Goal: Information Seeking & Learning: Learn about a topic

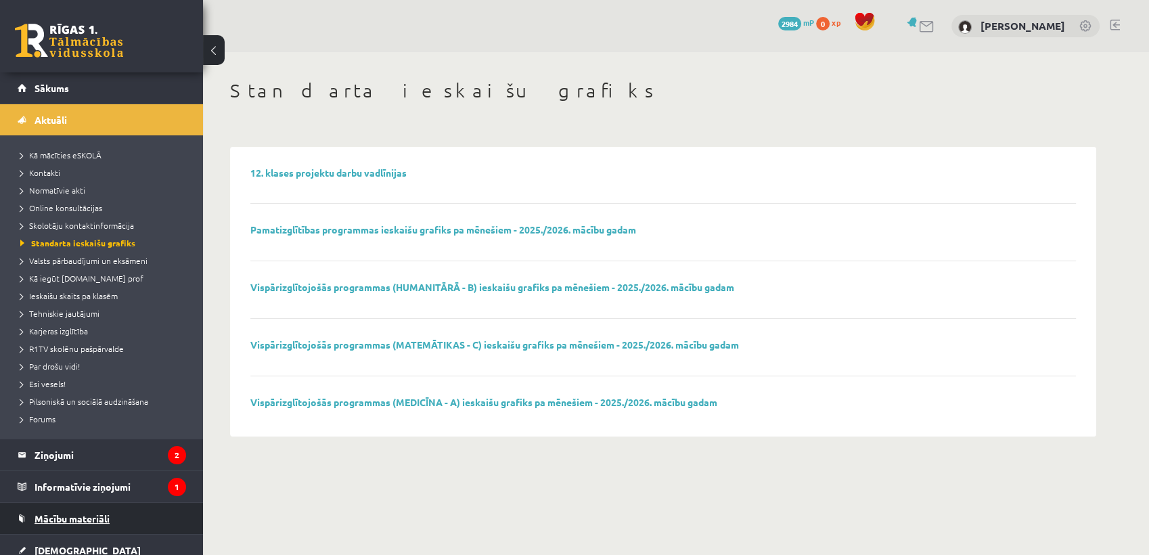
scroll to position [193, 0]
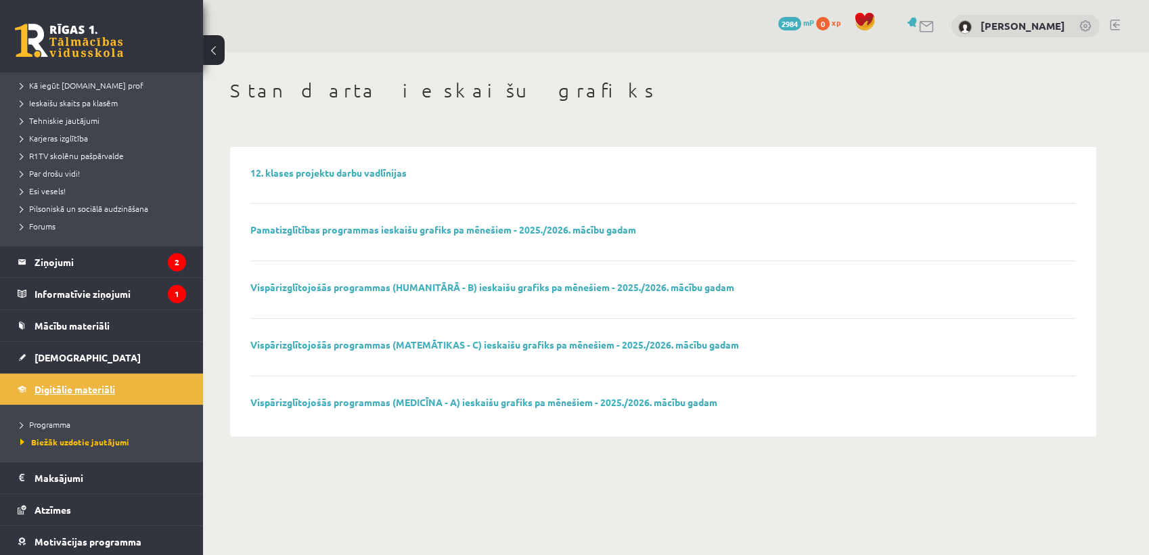
click at [91, 398] on link "Digitālie materiāli" at bounding box center [102, 388] width 168 height 31
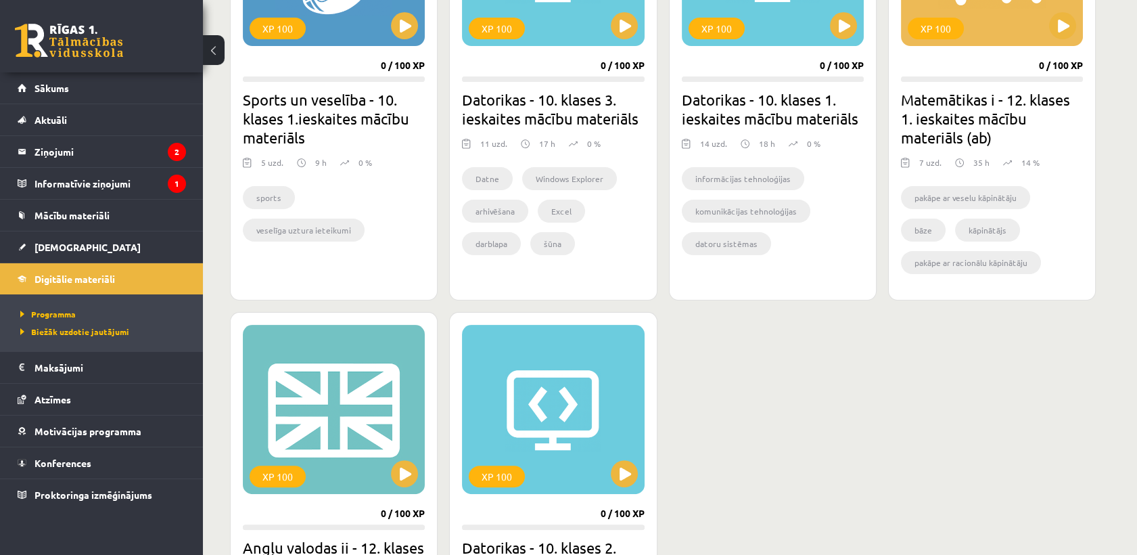
scroll to position [951, 0]
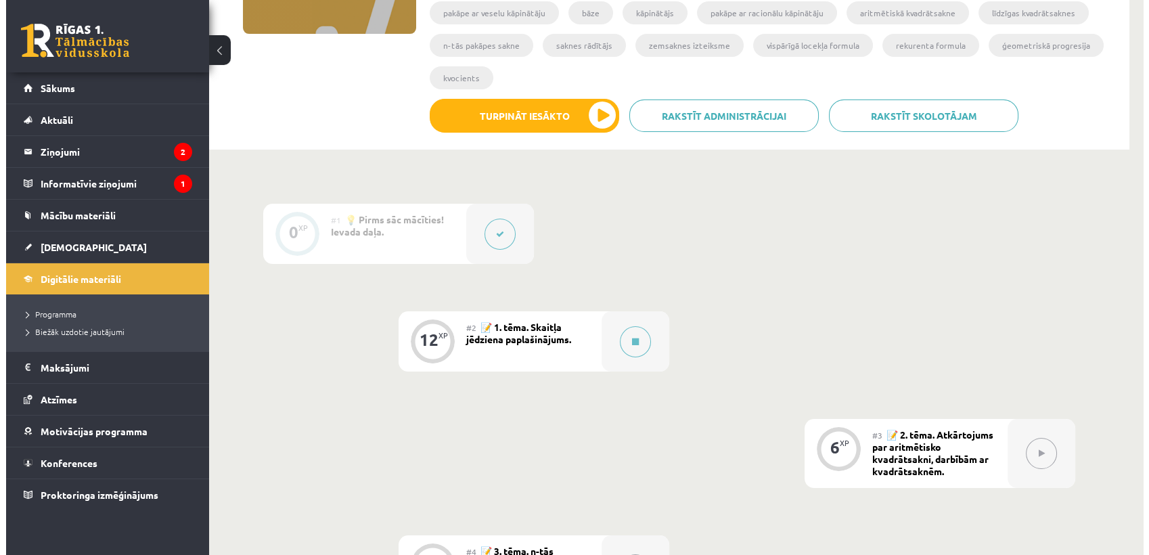
scroll to position [242, 0]
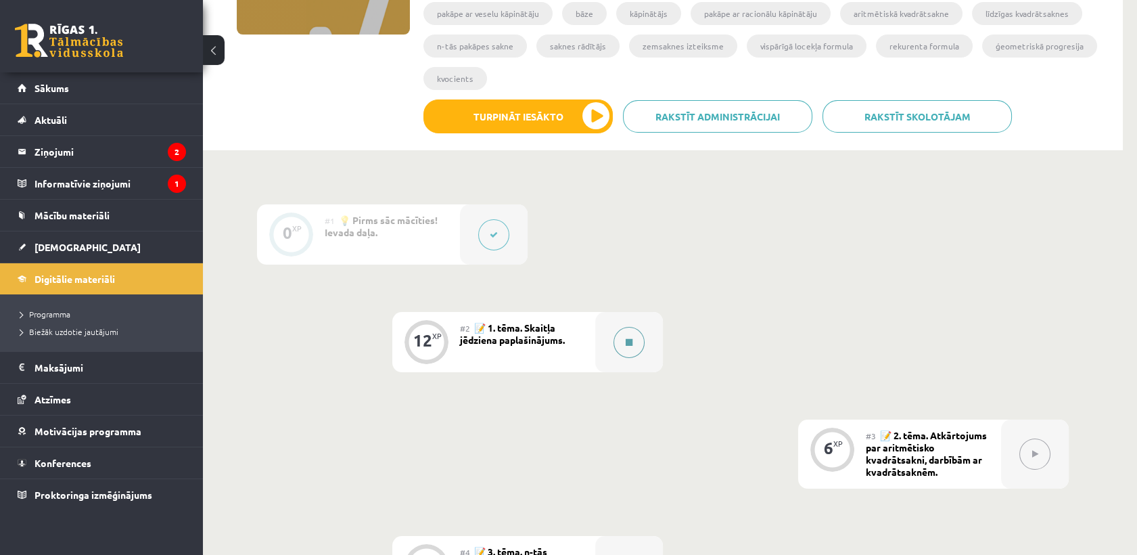
click at [597, 342] on div at bounding box center [629, 342] width 68 height 60
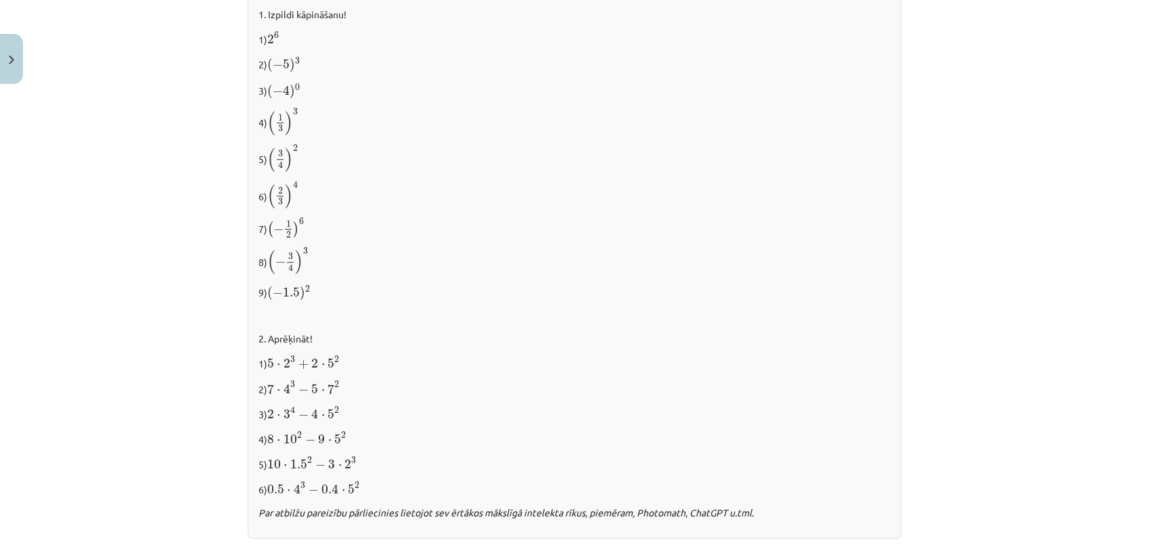
scroll to position [1369, 0]
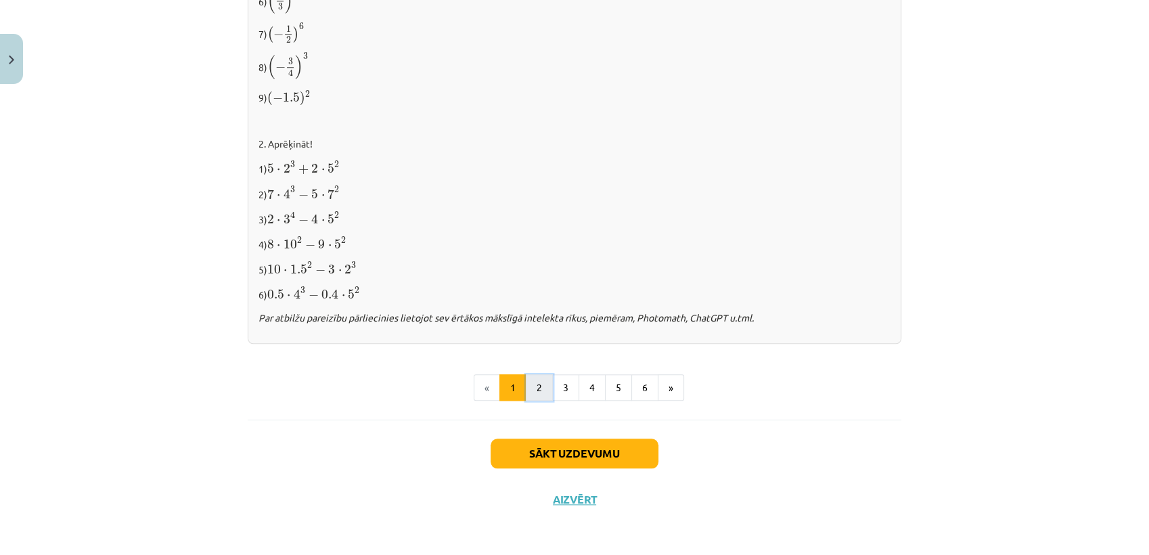
click at [544, 386] on button "2" at bounding box center [539, 387] width 27 height 27
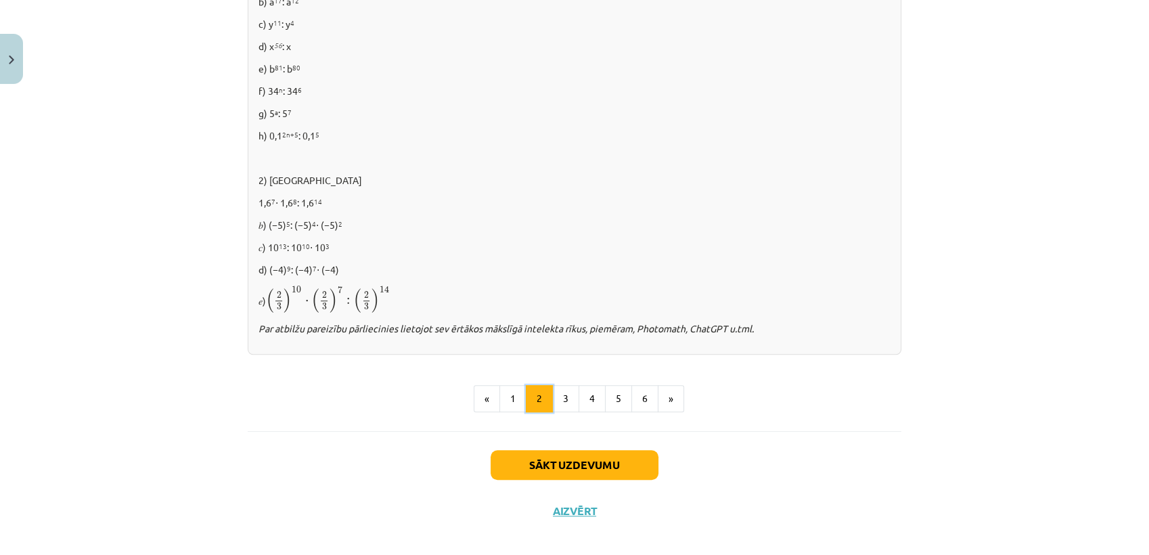
scroll to position [882, 0]
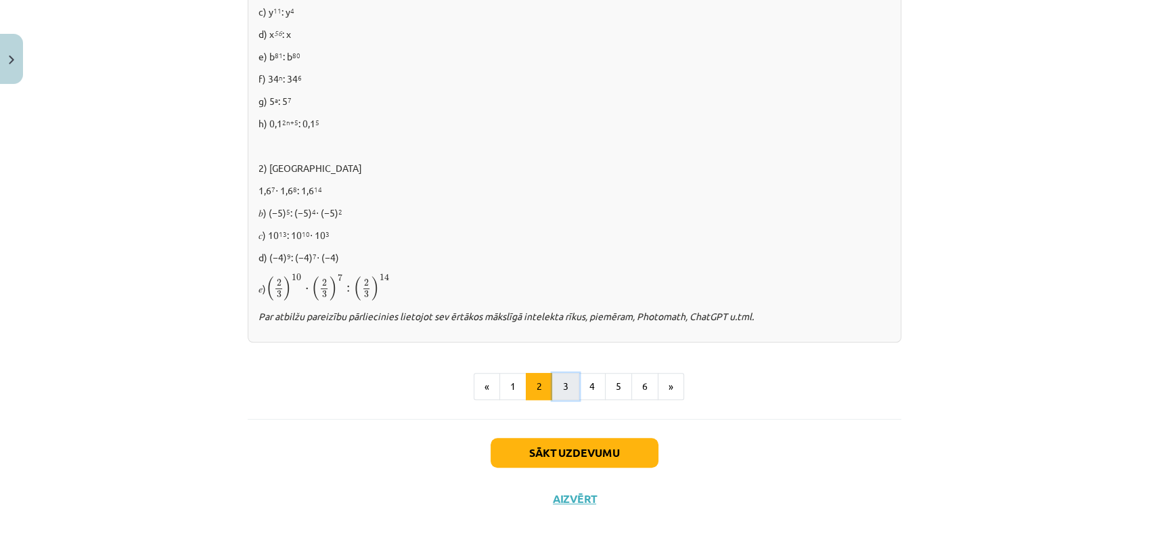
click at [562, 382] on button "3" at bounding box center [565, 386] width 27 height 27
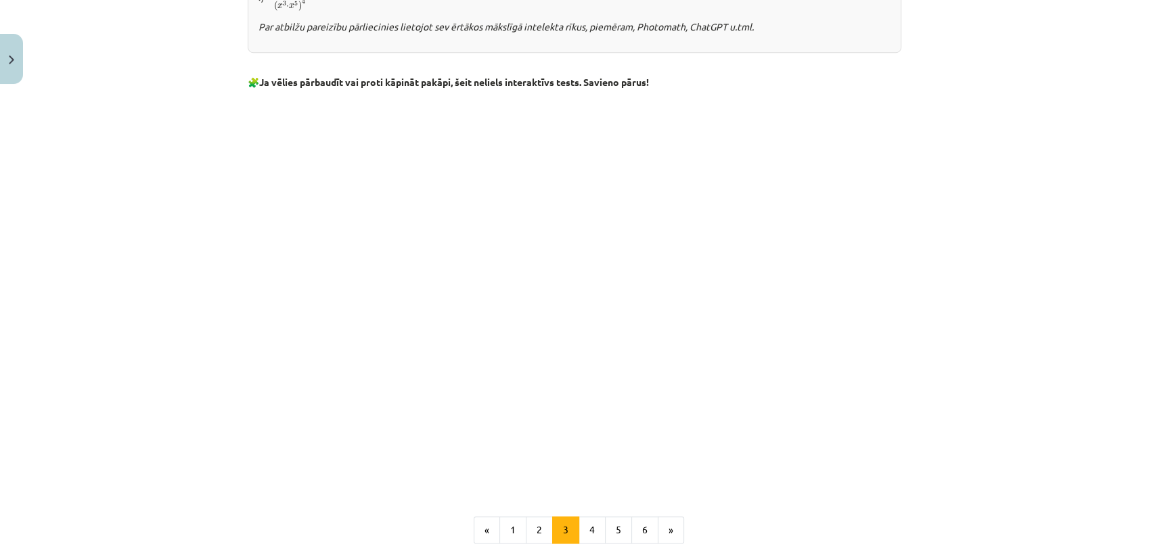
scroll to position [1012, 0]
click at [667, 58] on p at bounding box center [575, 58] width 654 height 14
click at [971, 101] on div "Mācību tēma: Matemātikas i - 12. klases 1. ieskaites mācību materiāls (ab) #2 📝…" at bounding box center [574, 277] width 1149 height 555
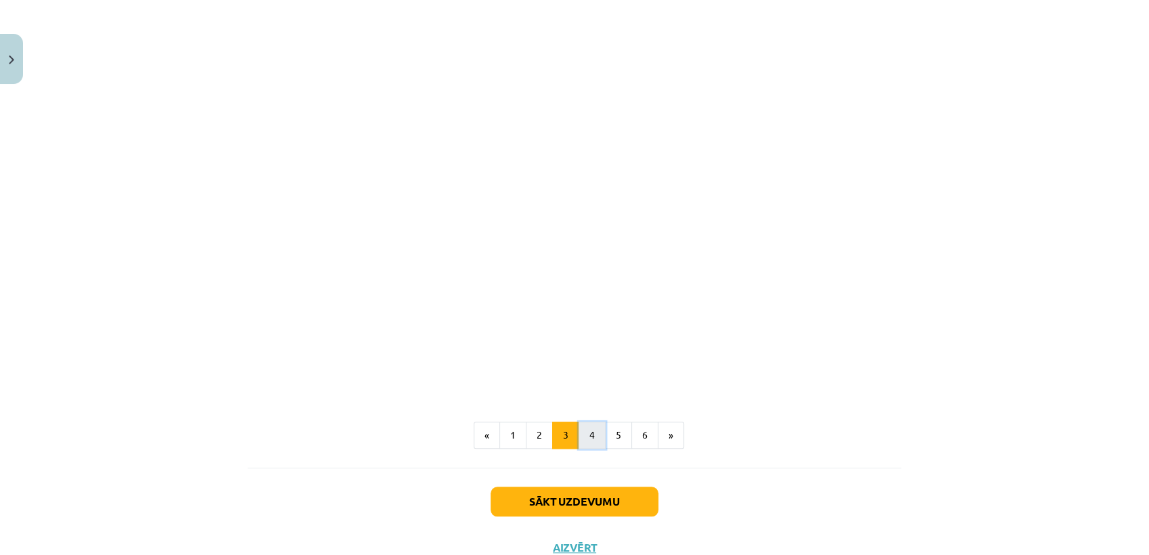
click at [581, 435] on button "4" at bounding box center [591, 435] width 27 height 27
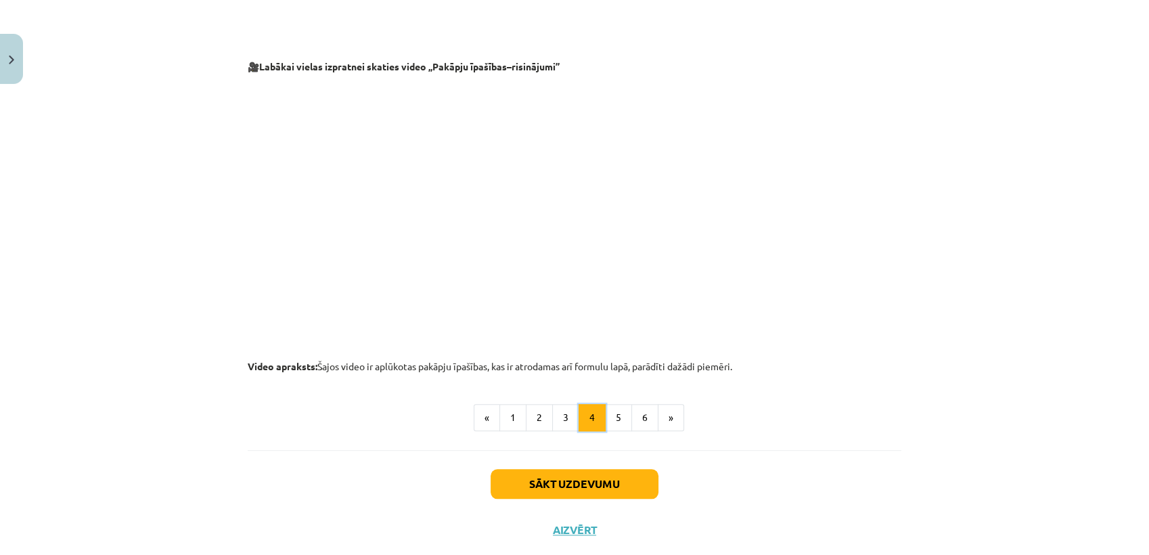
scroll to position [1362, 0]
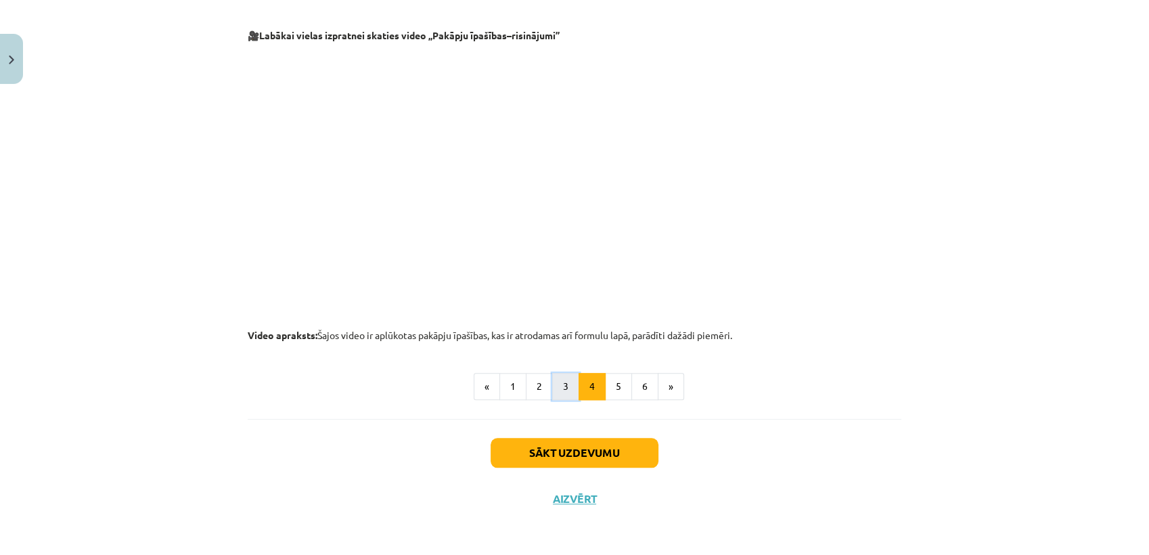
click at [560, 383] on button "3" at bounding box center [565, 386] width 27 height 27
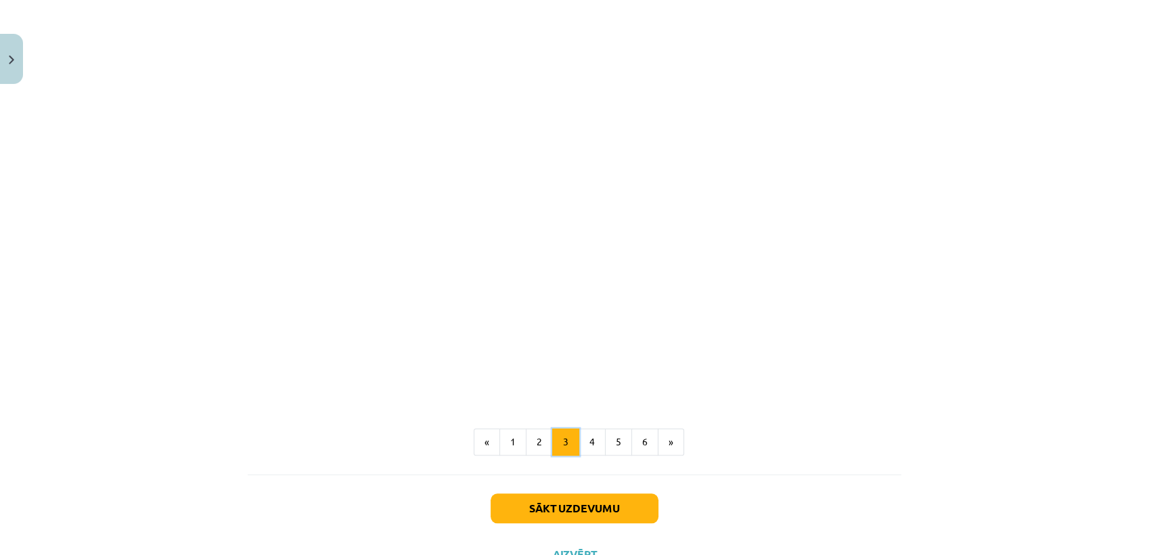
scroll to position [1154, 0]
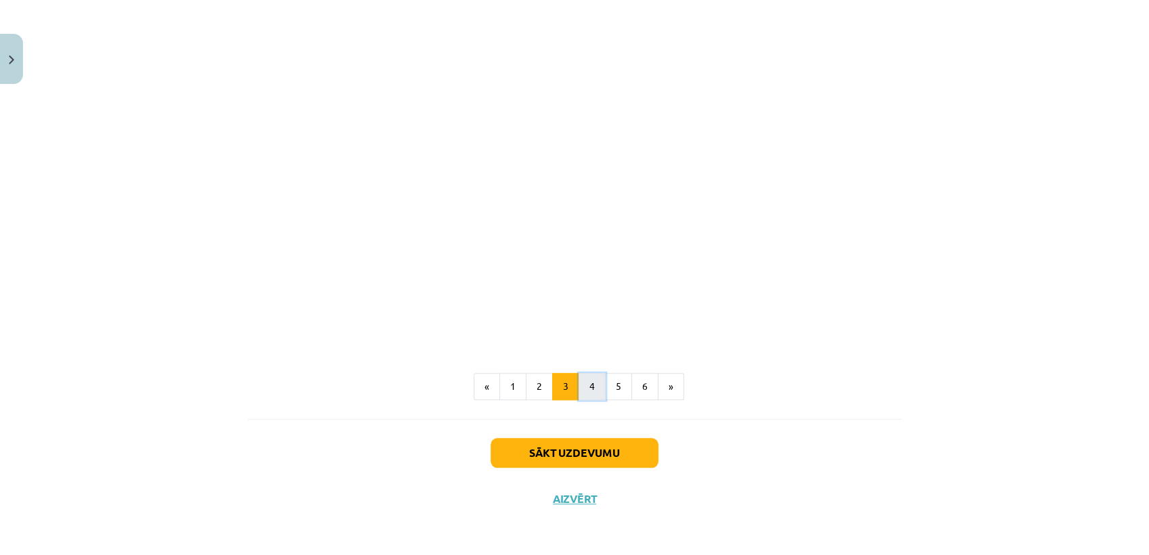
click at [578, 383] on button "4" at bounding box center [591, 386] width 27 height 27
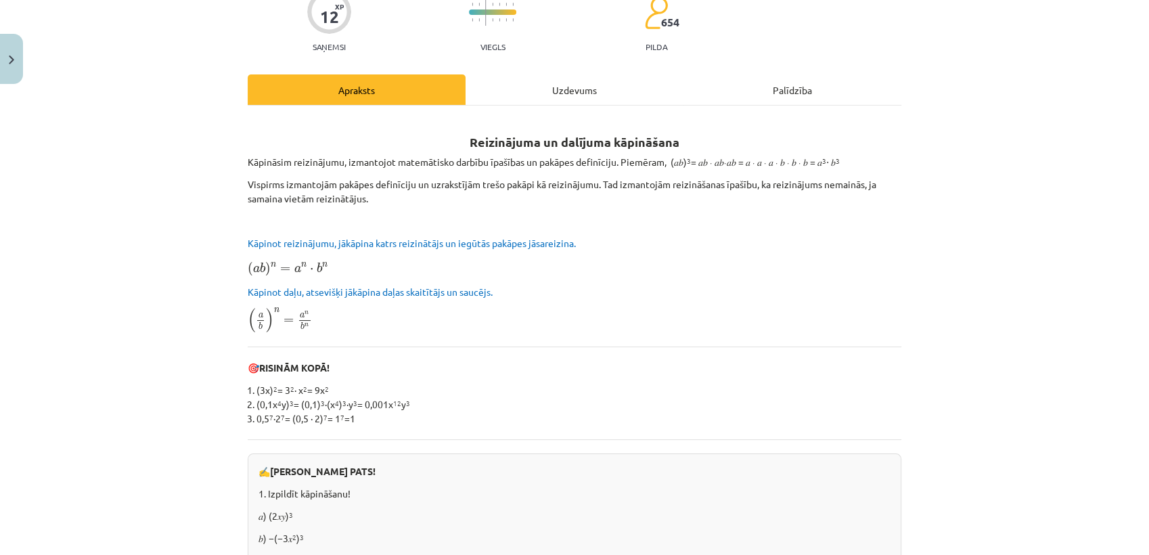
scroll to position [0, 0]
